Goal: Task Accomplishment & Management: Manage account settings

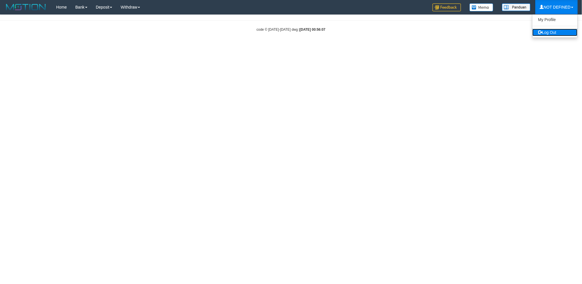
click at [554, 32] on link "Log Out" at bounding box center [554, 32] width 45 height 7
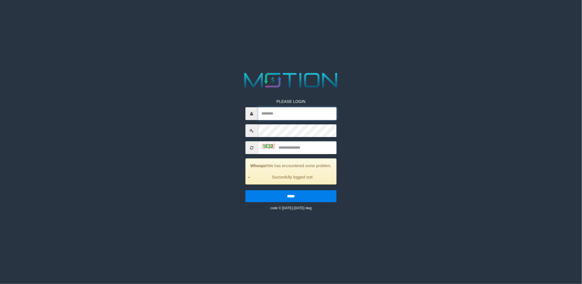
type input "*********"
click at [303, 117] on input "*********" at bounding box center [297, 114] width 79 height 13
click at [522, 14] on html "PLEASE LOGIN Whoops! We has encountered some problem. Succesfully logged out! *…" at bounding box center [291, 7] width 582 height 14
